Goal: Task Accomplishment & Management: Complete application form

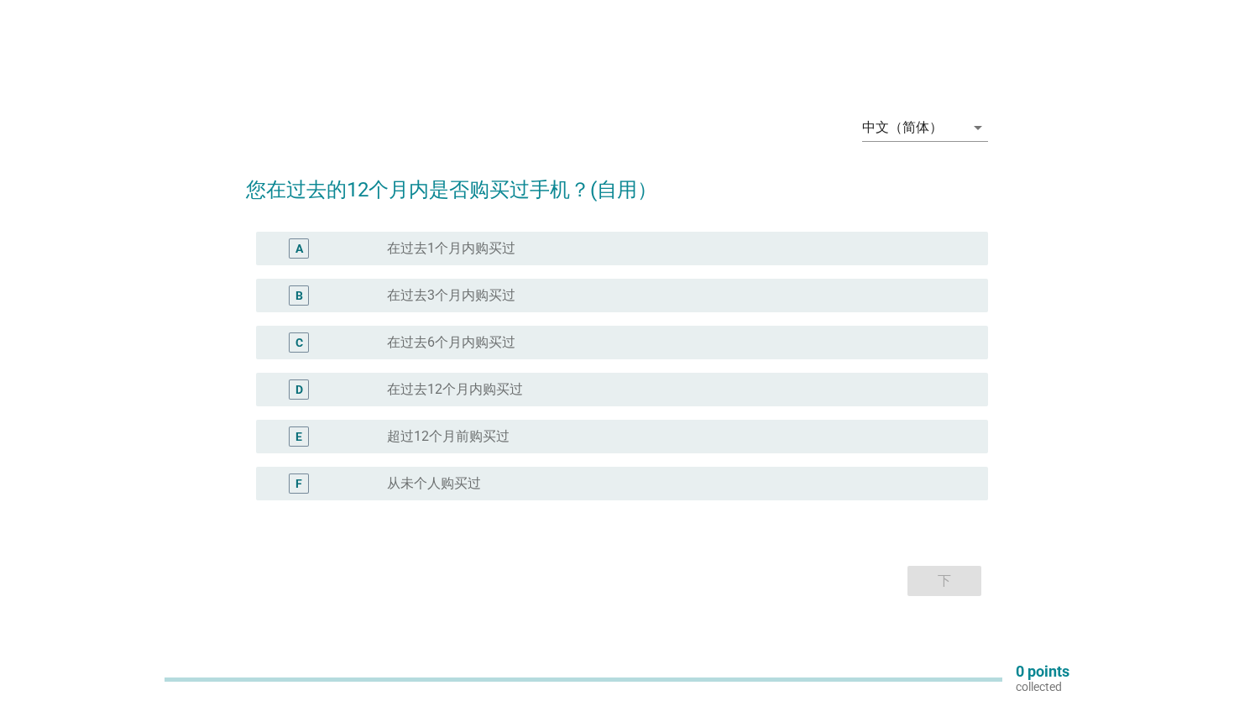
click at [410, 392] on label "在过去12个月内购买过" at bounding box center [455, 389] width 136 height 17
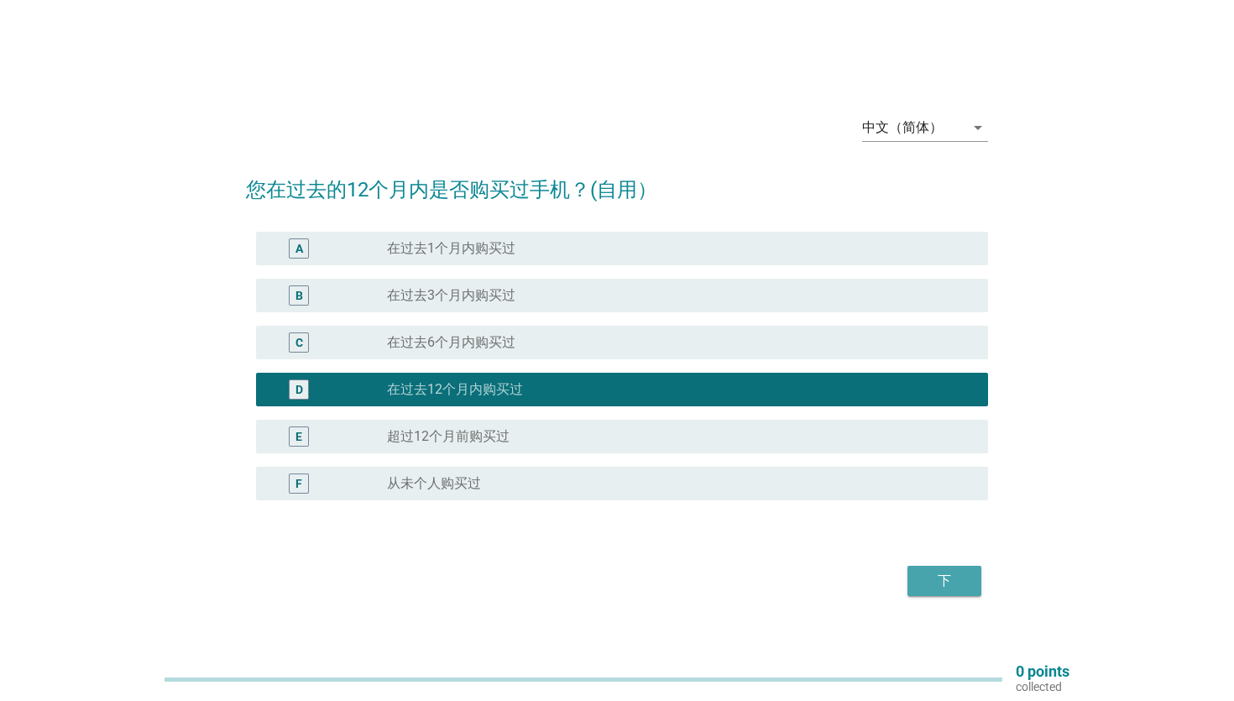
click at [936, 576] on div "下" at bounding box center [944, 581] width 47 height 20
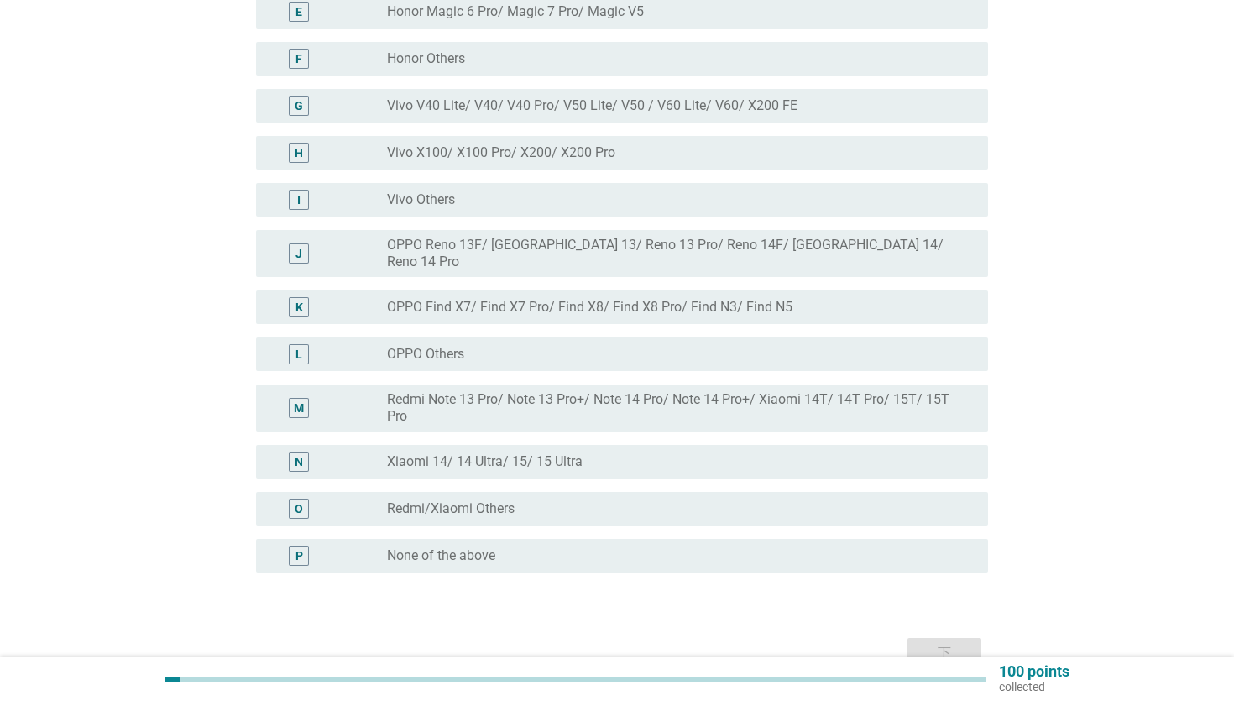
scroll to position [400, 0]
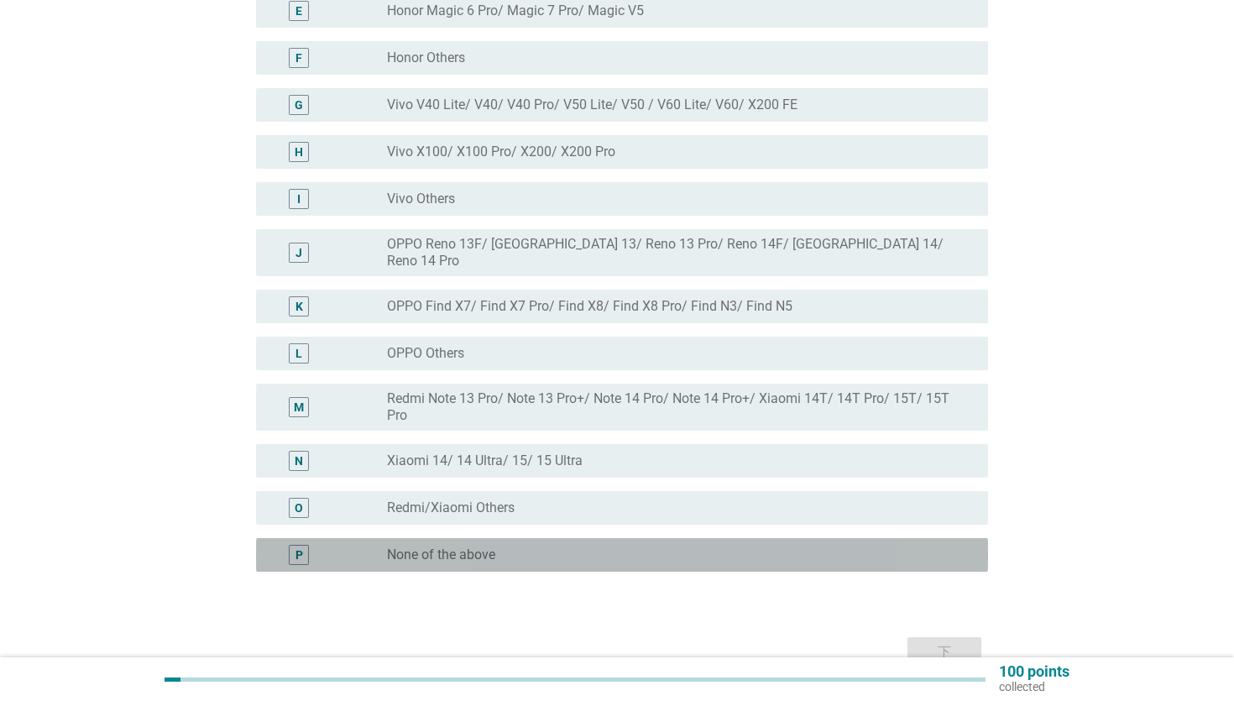
click at [323, 545] on div "P" at bounding box center [298, 555] width 59 height 20
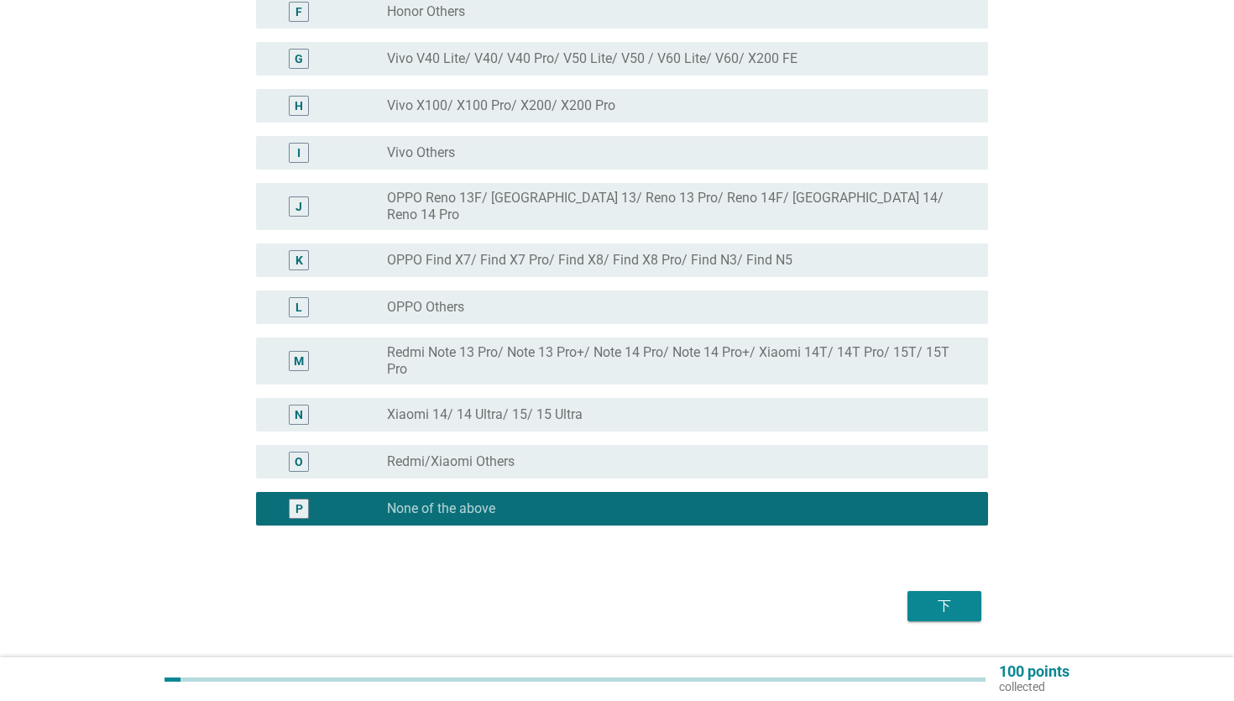
scroll to position [478, 0]
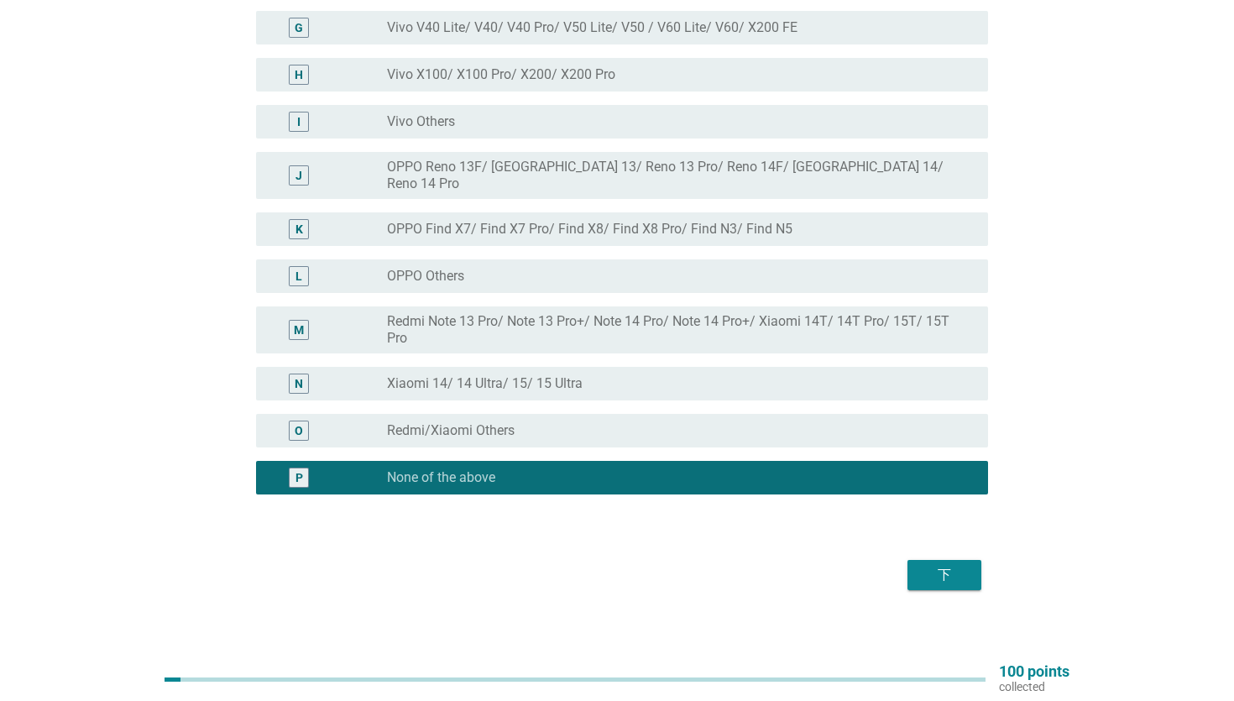
click at [952, 565] on div "下" at bounding box center [944, 575] width 47 height 20
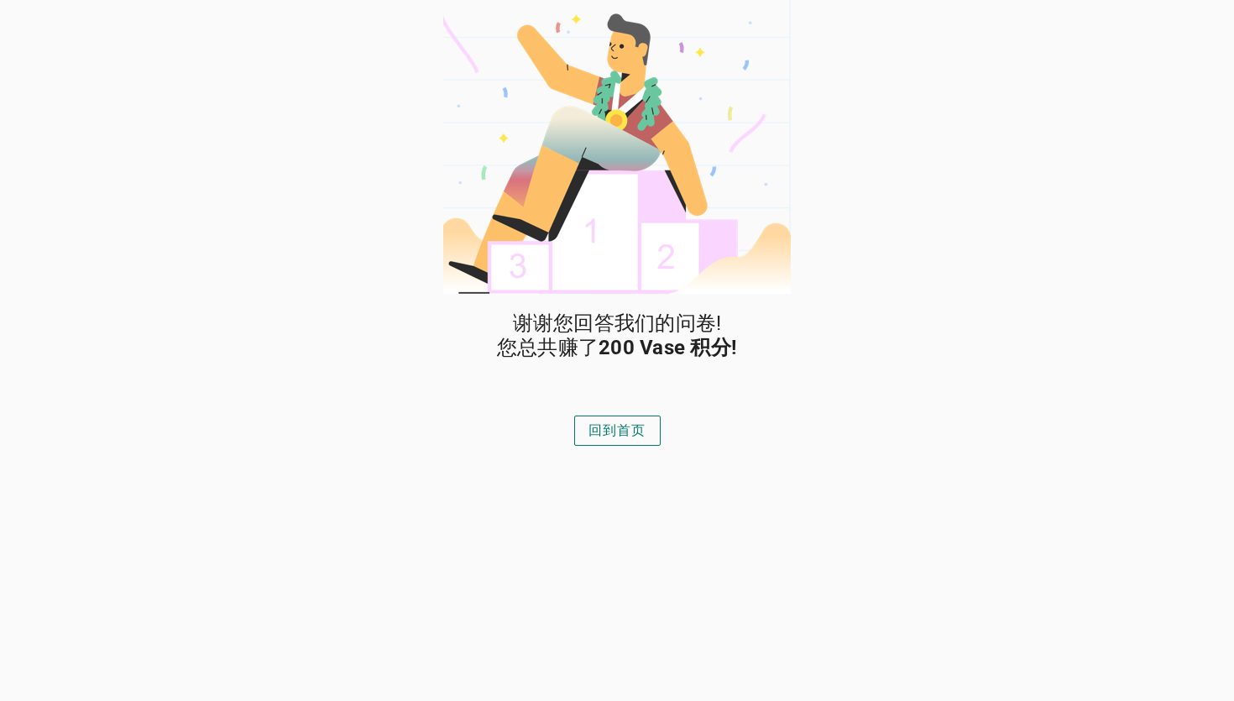
click at [1016, 209] on div "谢谢您回答我们的问卷! 您总共赚了 200 Vase 积分! 回到首页" at bounding box center [617, 350] width 1234 height 701
click at [604, 428] on div "回到首页" at bounding box center [617, 430] width 58 height 20
